Goal: Transaction & Acquisition: Obtain resource

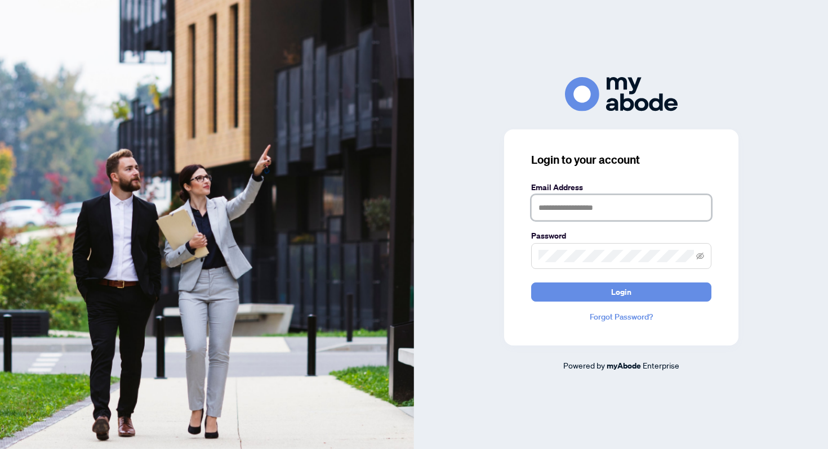
click at [585, 203] on input "text" at bounding box center [621, 208] width 180 height 26
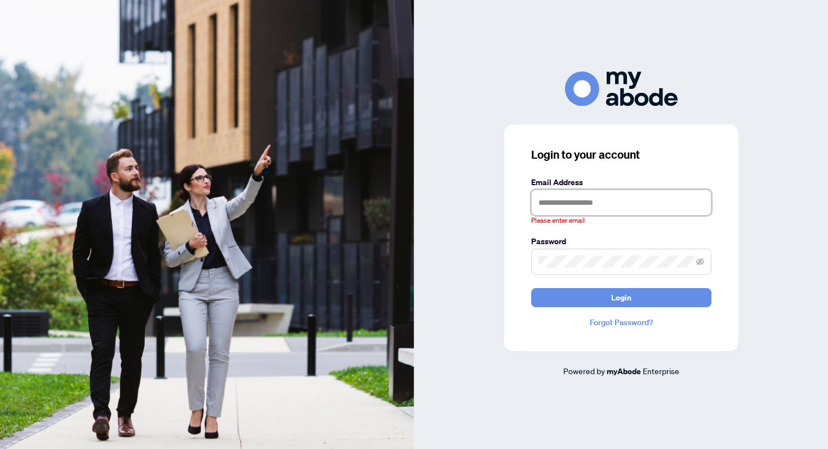
type input "**********"
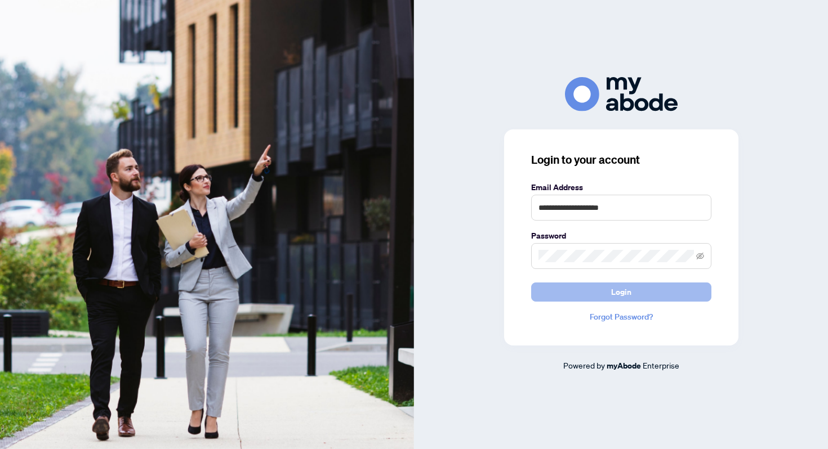
click at [625, 289] on span "Login" at bounding box center [621, 292] width 20 height 18
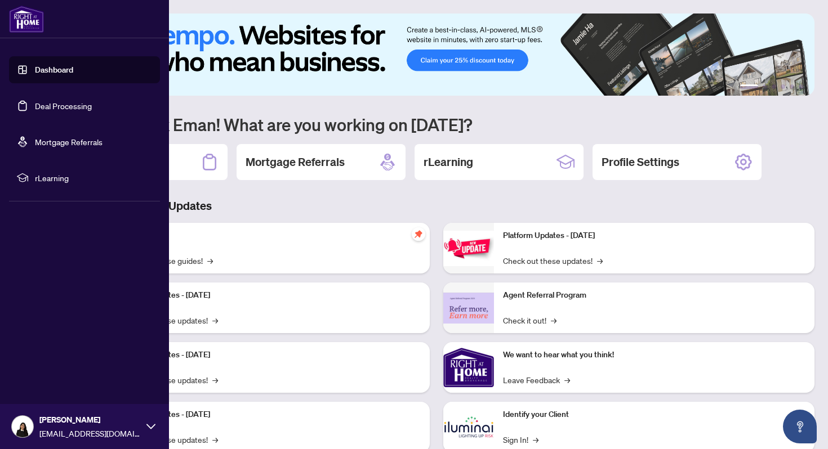
click at [43, 69] on link "Dashboard" at bounding box center [54, 70] width 38 height 10
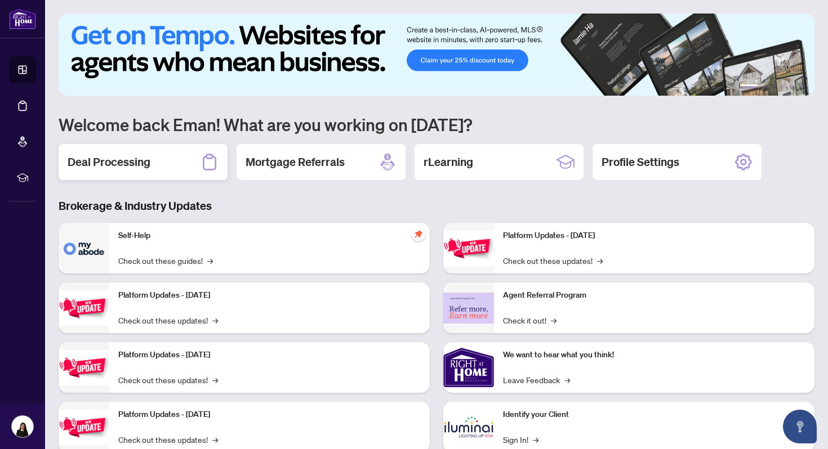
click at [143, 173] on div "Deal Processing" at bounding box center [143, 162] width 169 height 36
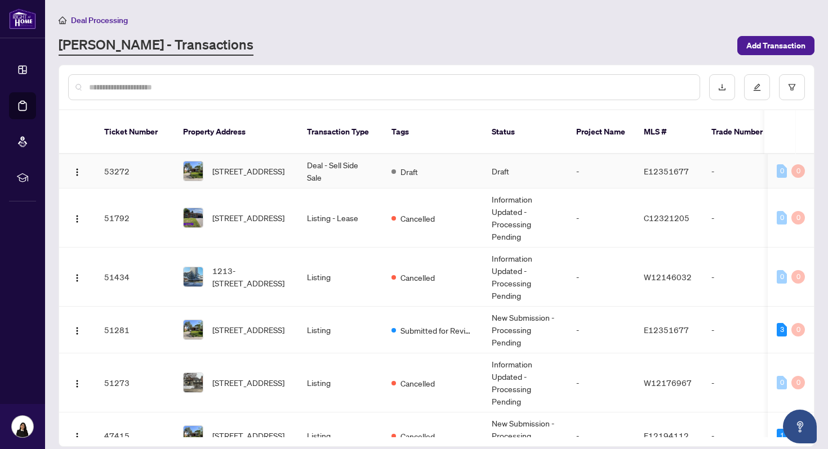
click at [252, 165] on span "[STREET_ADDRESS]" at bounding box center [248, 171] width 72 height 12
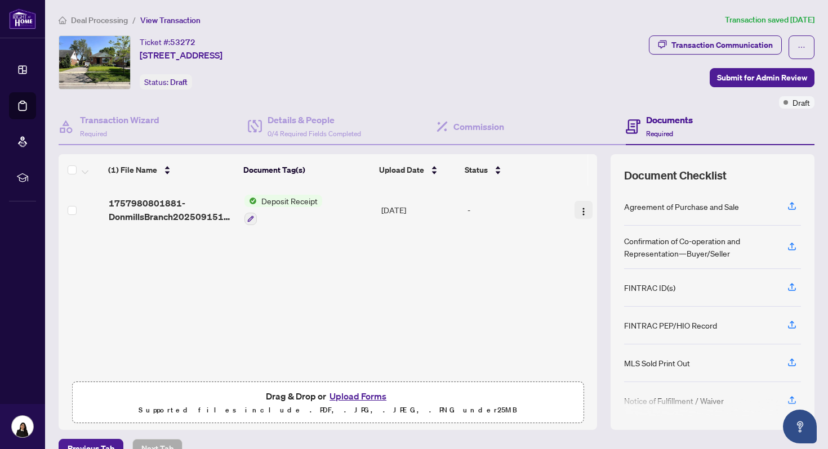
click at [580, 209] on img "button" at bounding box center [583, 211] width 9 height 9
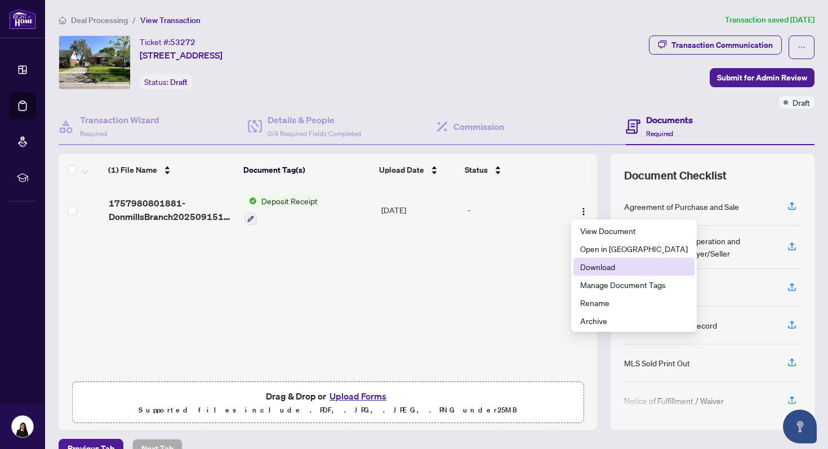
click at [611, 271] on span "Download" at bounding box center [634, 267] width 108 height 12
